Goal: Navigation & Orientation: Find specific page/section

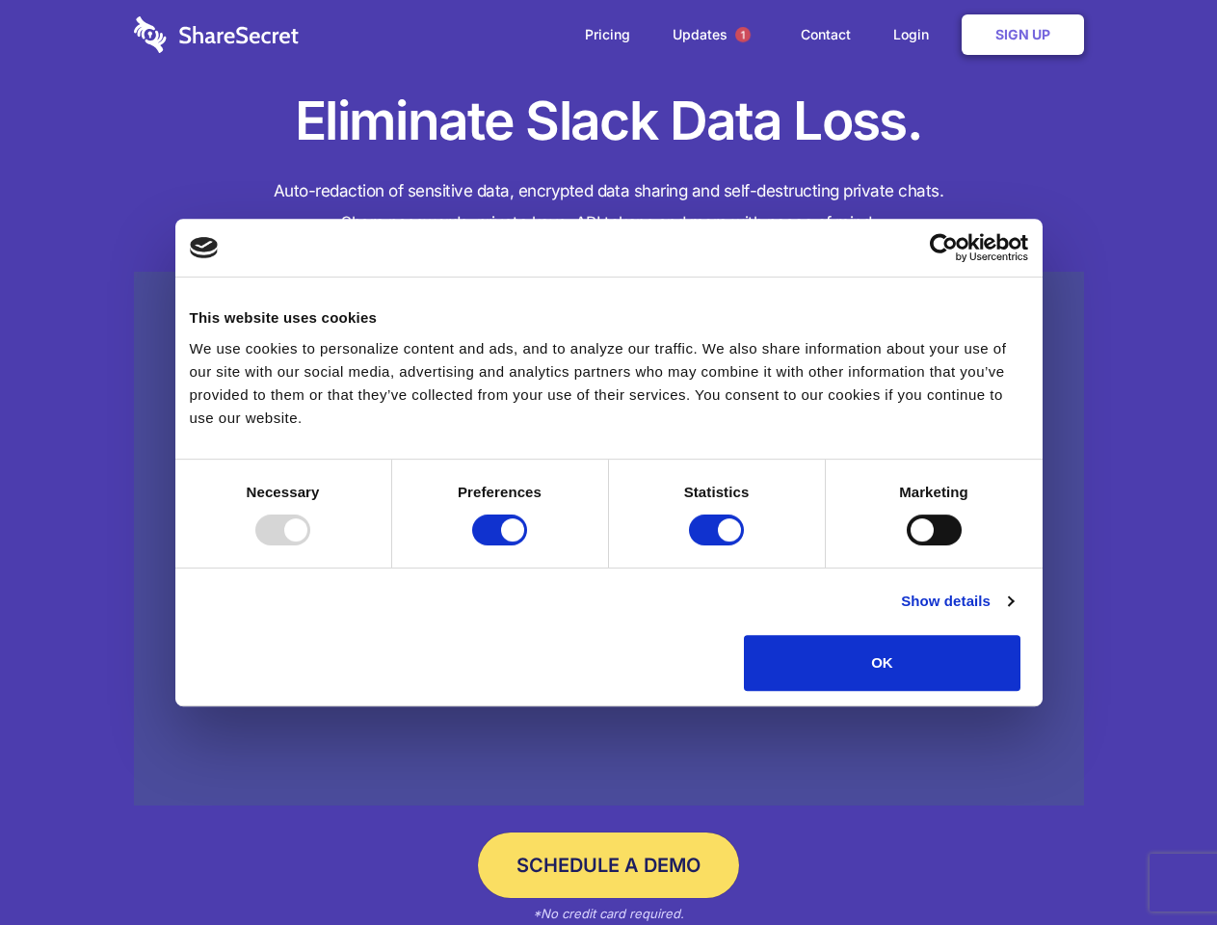
click at [310, 545] on div at bounding box center [282, 530] width 55 height 31
click at [527, 545] on input "Preferences" at bounding box center [499, 530] width 55 height 31
checkbox input "false"
click at [719, 545] on input "Statistics" at bounding box center [716, 530] width 55 height 31
checkbox input "false"
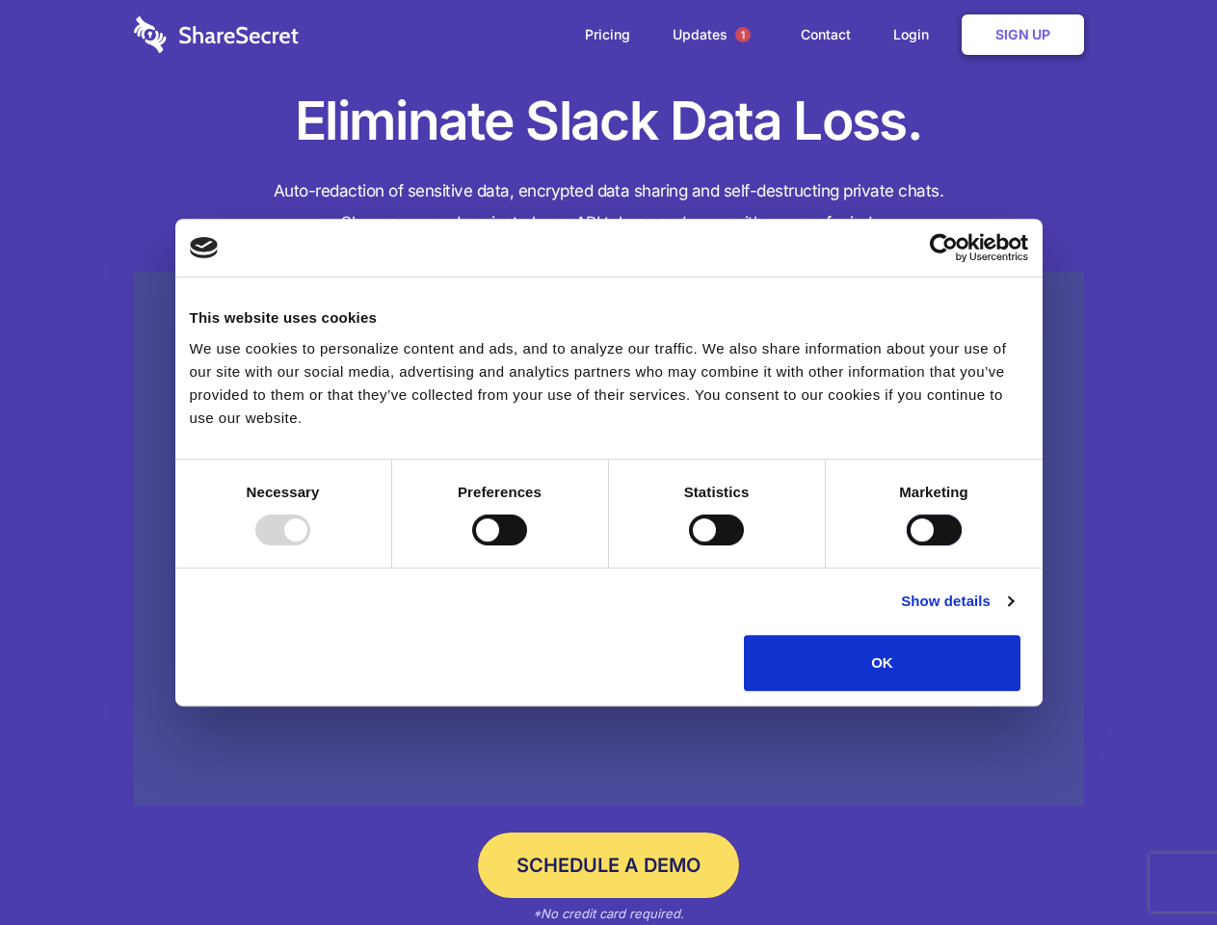
click at [907, 545] on input "Marketing" at bounding box center [934, 530] width 55 height 31
checkbox input "true"
click at [1013, 613] on link "Show details" at bounding box center [957, 601] width 112 height 23
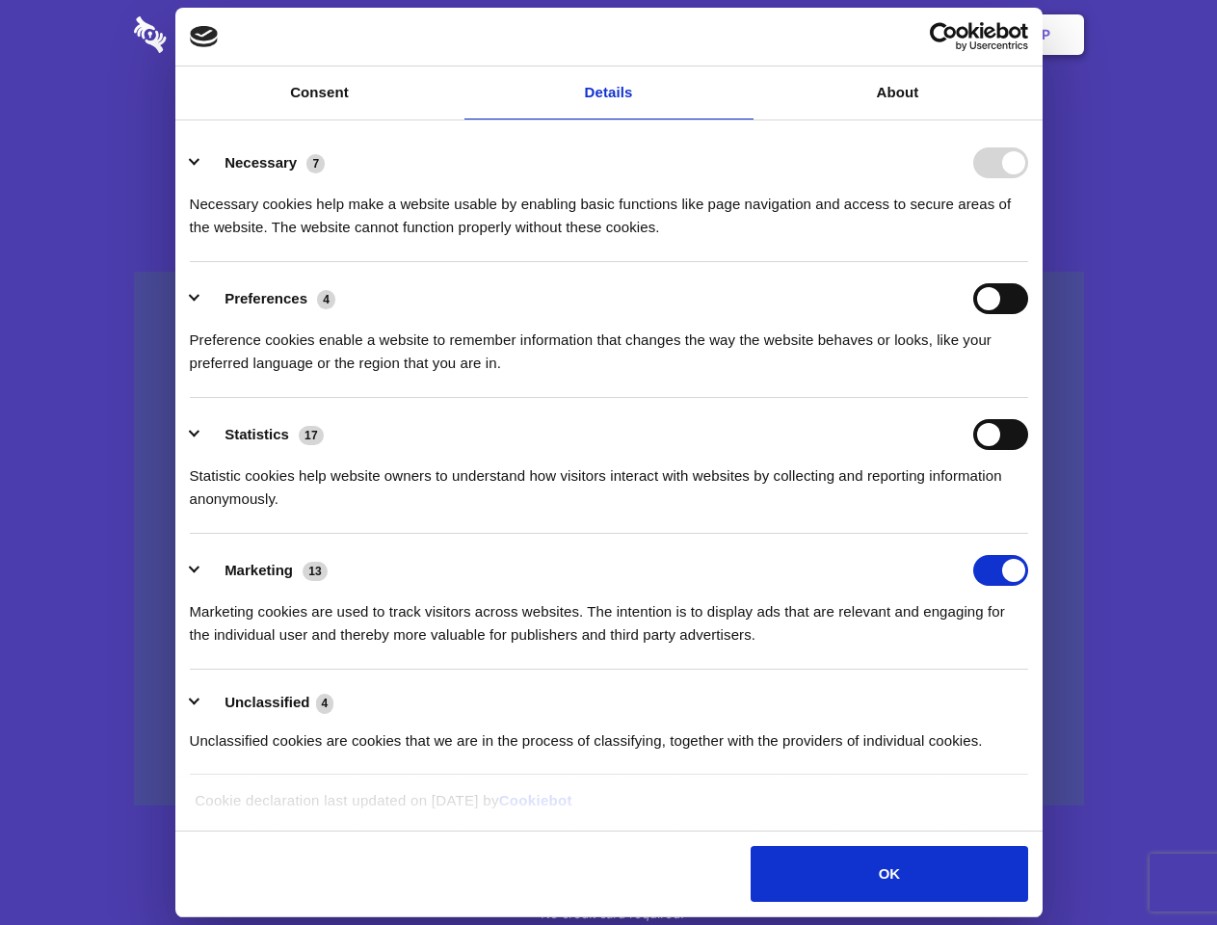
click at [1028, 262] on li "Necessary 7 Necessary cookies help make a website usable by enabling basic func…" at bounding box center [609, 194] width 838 height 136
click at [742, 35] on span "1" at bounding box center [742, 34] width 15 height 15
